Goal: Transaction & Acquisition: Book appointment/travel/reservation

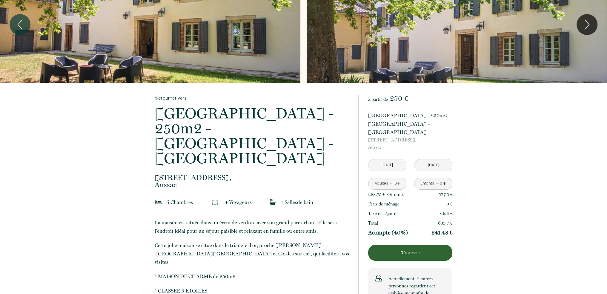
scroll to position [30, 0]
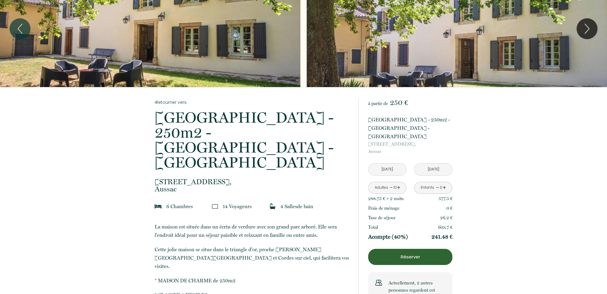
drag, startPoint x: 154, startPoint y: 149, endPoint x: 184, endPoint y: 159, distance: 31.6
copy p "[STREET_ADDRESS]"
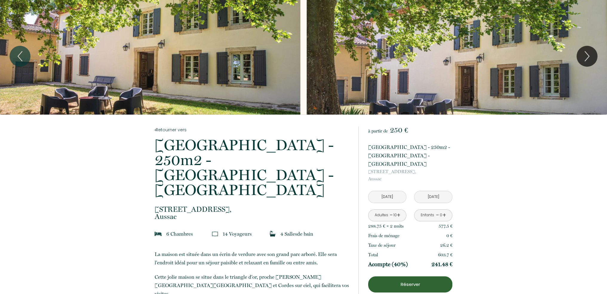
scroll to position [0, 0]
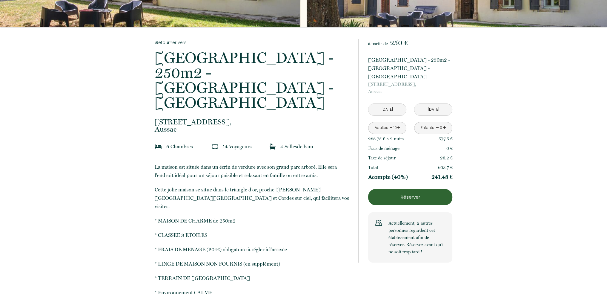
click at [256, 231] on p "* CLASSEE 3 ETOILES" at bounding box center [253, 235] width 196 height 8
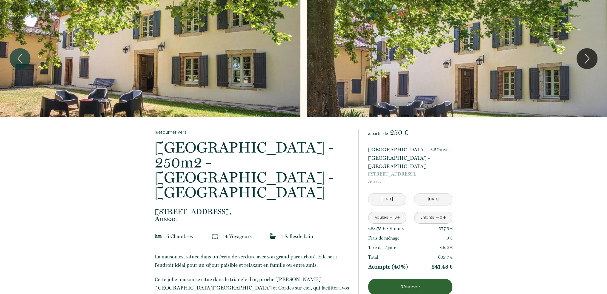
click at [386, 193] on input "Jeu 02 Oct 2025" at bounding box center [388, 199] width 38 height 12
click at [134, 71] on div "Slideshow" at bounding box center [150, 58] width 301 height 117
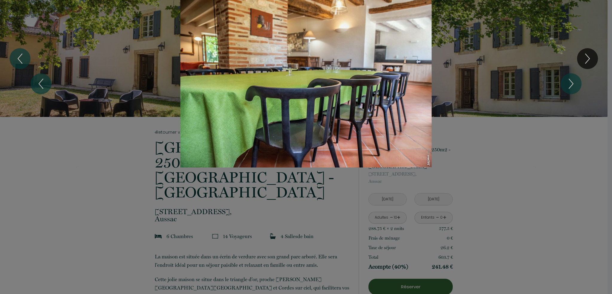
click at [588, 61] on div "1 2 3 4 5 6 7 8 9 10 11 12 13 14 15 16 17 18 19 20 21 22 23 24 25 26 27 28 29 3…" at bounding box center [306, 83] width 612 height 167
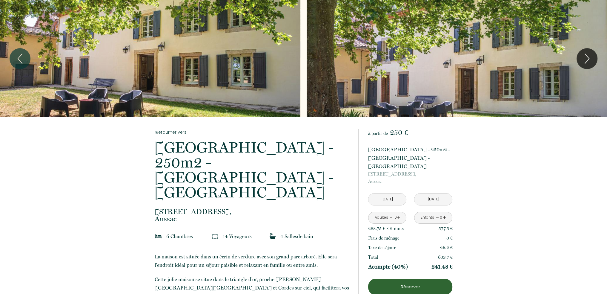
click at [588, 61] on icon "Next" at bounding box center [587, 59] width 13 height 18
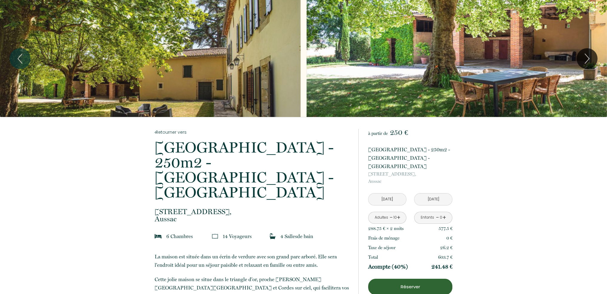
click at [588, 61] on icon "Next" at bounding box center [587, 59] width 13 height 18
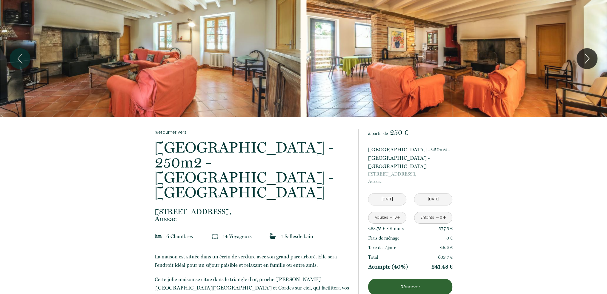
click at [588, 61] on icon "Next" at bounding box center [587, 59] width 13 height 18
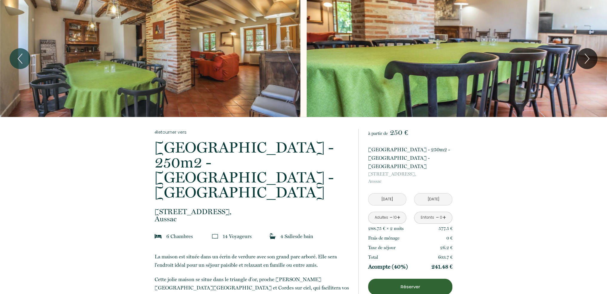
click at [588, 61] on icon "Next" at bounding box center [587, 59] width 13 height 18
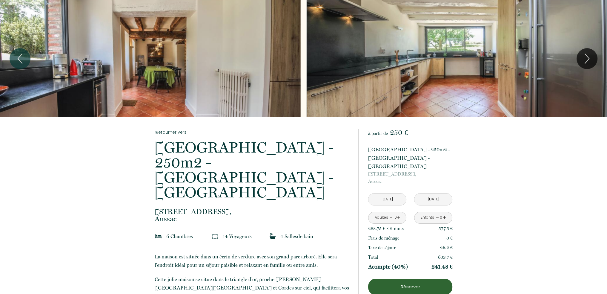
click at [588, 61] on icon "Next" at bounding box center [587, 59] width 13 height 18
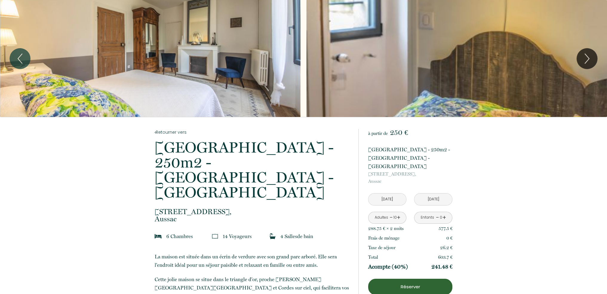
click at [588, 61] on icon "Next" at bounding box center [587, 59] width 13 height 18
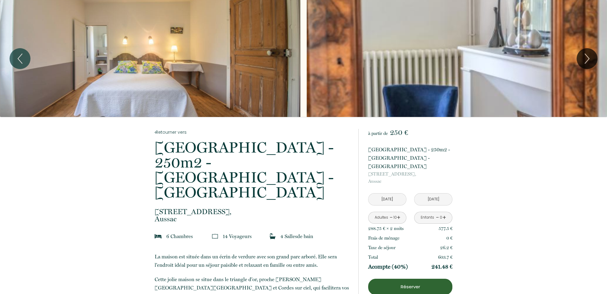
click at [588, 61] on icon "Next" at bounding box center [587, 59] width 13 height 18
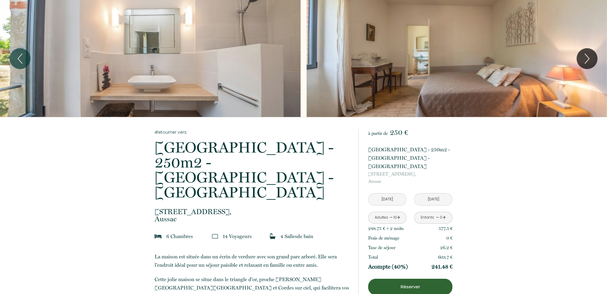
click at [588, 61] on icon "Next" at bounding box center [587, 59] width 13 height 18
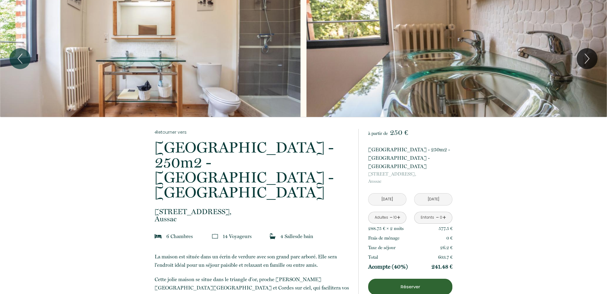
click at [588, 61] on icon "Next" at bounding box center [587, 59] width 13 height 18
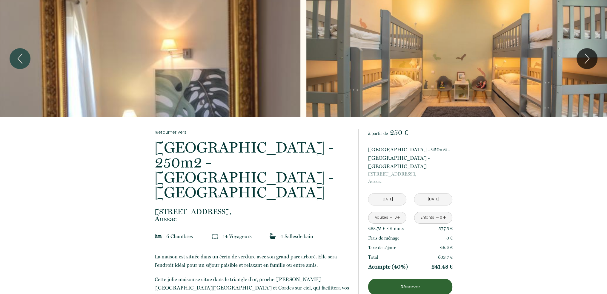
click at [588, 61] on icon "Next" at bounding box center [587, 59] width 13 height 18
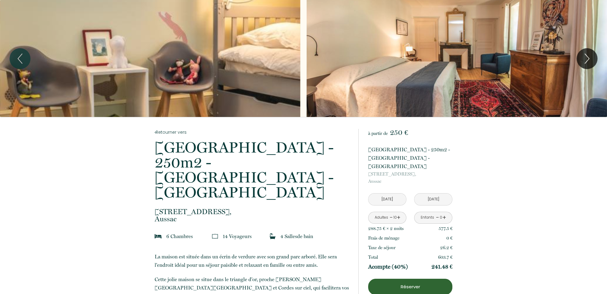
click at [588, 61] on icon "Next" at bounding box center [587, 59] width 13 height 18
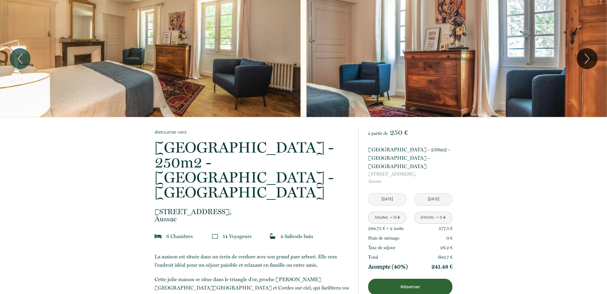
click at [588, 61] on icon "Next" at bounding box center [587, 59] width 13 height 18
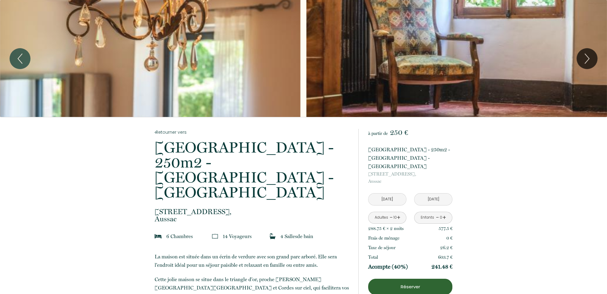
click at [588, 61] on icon "Next" at bounding box center [587, 59] width 13 height 18
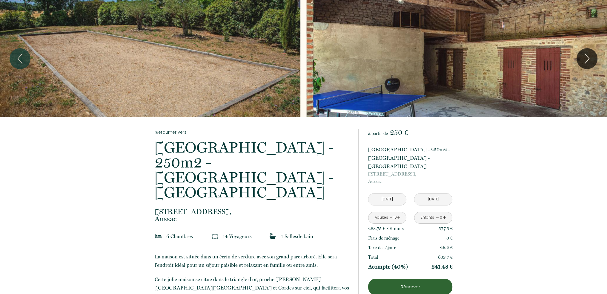
click at [588, 61] on icon "Next" at bounding box center [587, 59] width 13 height 18
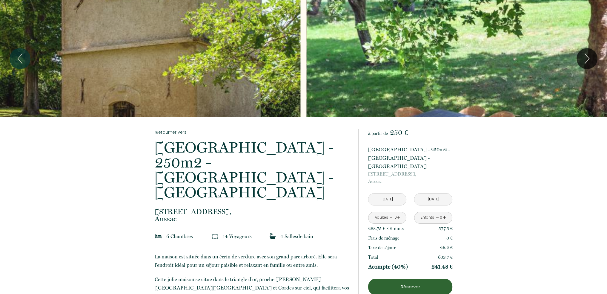
click at [588, 61] on icon "Next" at bounding box center [587, 59] width 13 height 18
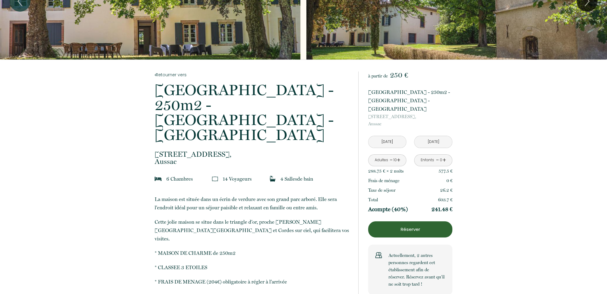
scroll to position [60, 0]
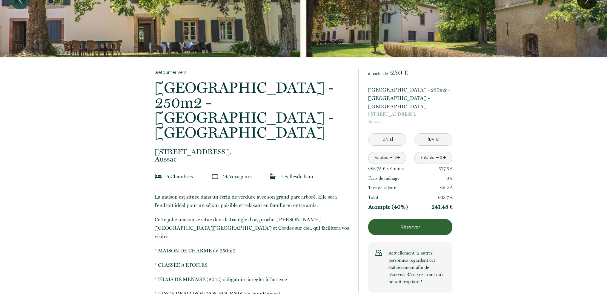
drag, startPoint x: 179, startPoint y: 129, endPoint x: 153, endPoint y: 119, distance: 27.9
copy p "81 Route de Lagrave, Aussac"
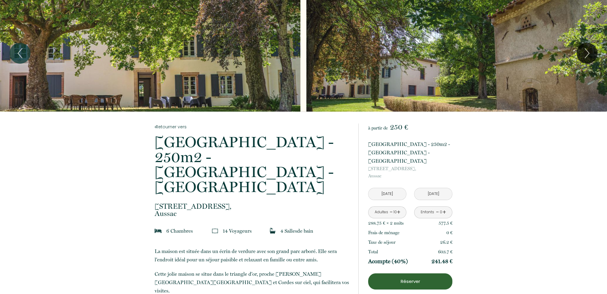
scroll to position [0, 0]
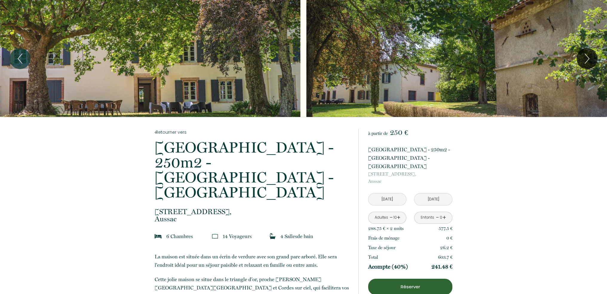
click at [245, 208] on p "81 Route de Lagrave, Aussac" at bounding box center [253, 215] width 196 height 14
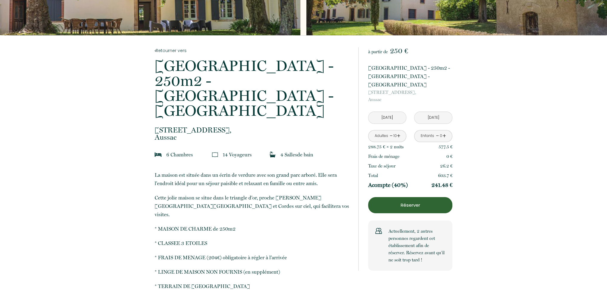
scroll to position [90, 0]
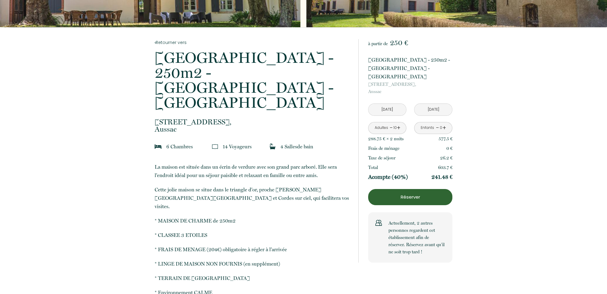
click at [390, 193] on button "Réserver" at bounding box center [410, 197] width 84 height 16
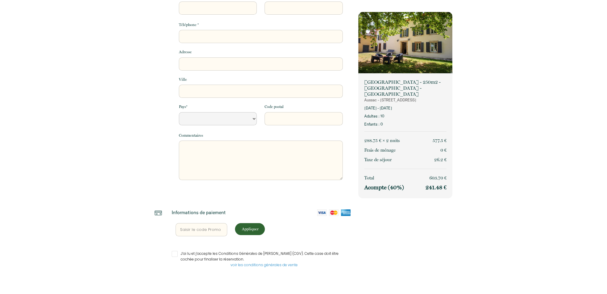
select select "Default select example"
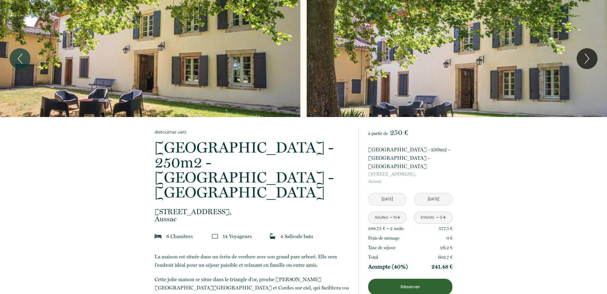
drag, startPoint x: 156, startPoint y: 145, endPoint x: 310, endPoint y: 177, distance: 157.4
click at [191, 152] on p "Maison de Charme - 250m2 - Calme - Jardin - Aussac" at bounding box center [253, 170] width 196 height 60
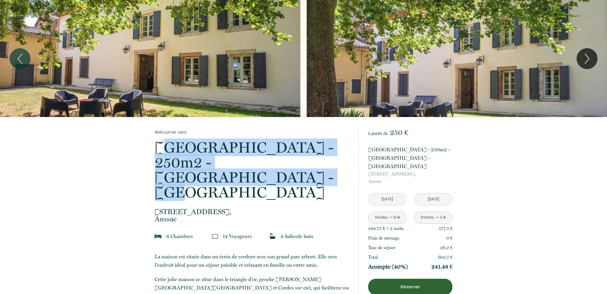
drag, startPoint x: 311, startPoint y: 163, endPoint x: 151, endPoint y: 148, distance: 160.2
copy p "Maison de Charme - 250m2 - Calme - Jardin - Aussac"
click at [177, 131] on link "Retourner vers" at bounding box center [253, 132] width 196 height 7
click at [178, 131] on link "Retourner vers" at bounding box center [253, 132] width 196 height 7
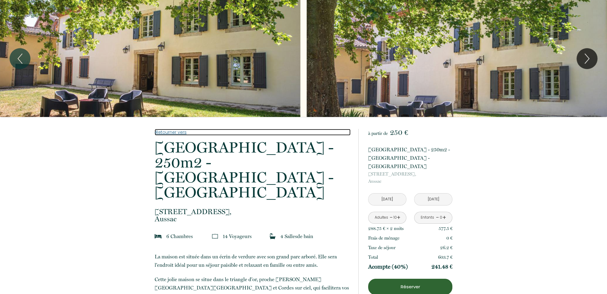
click at [163, 132] on link "Retourner vers" at bounding box center [253, 132] width 196 height 7
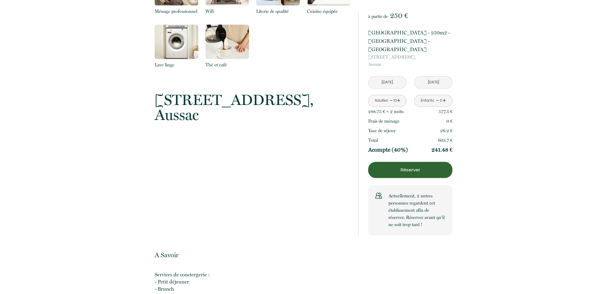
scroll to position [687, 0]
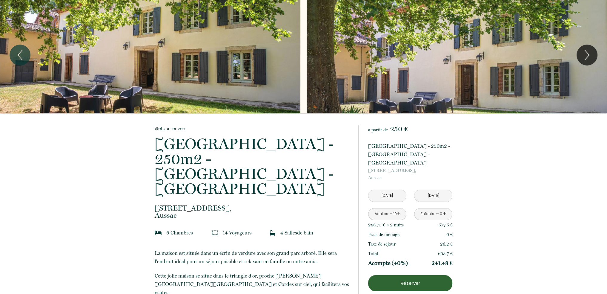
scroll to position [0, 0]
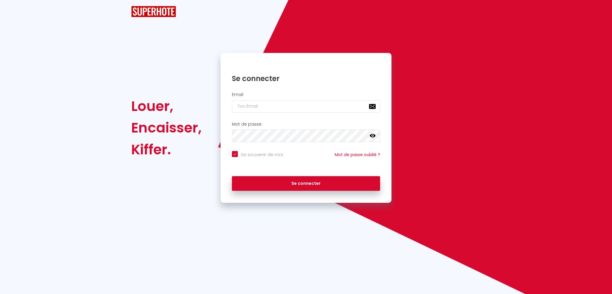
checkbox input "true"
